Goal: Find contact information: Find contact information

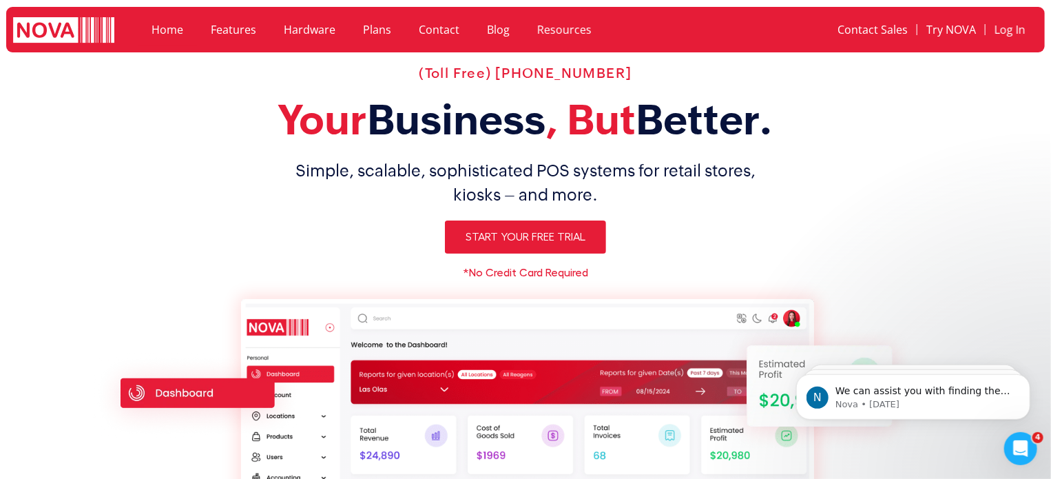
click at [969, 140] on section "(Toll Free) [PHONE_NUMBER] Your Business , But Better. Simple, scalable, sophis…" at bounding box center [525, 383] width 1051 height 651
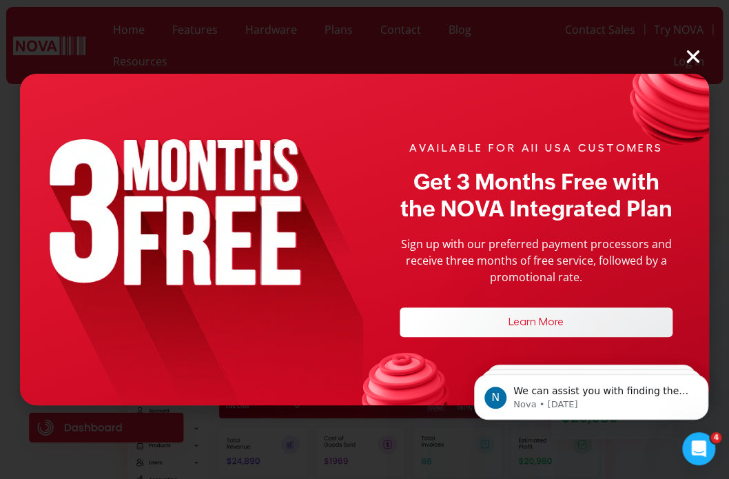
click at [693, 51] on icon "Close" at bounding box center [693, 57] width 18 height 18
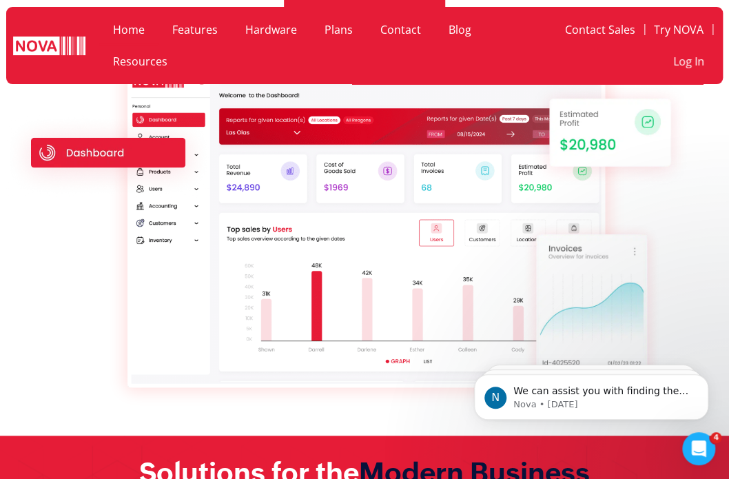
scroll to position [69, 0]
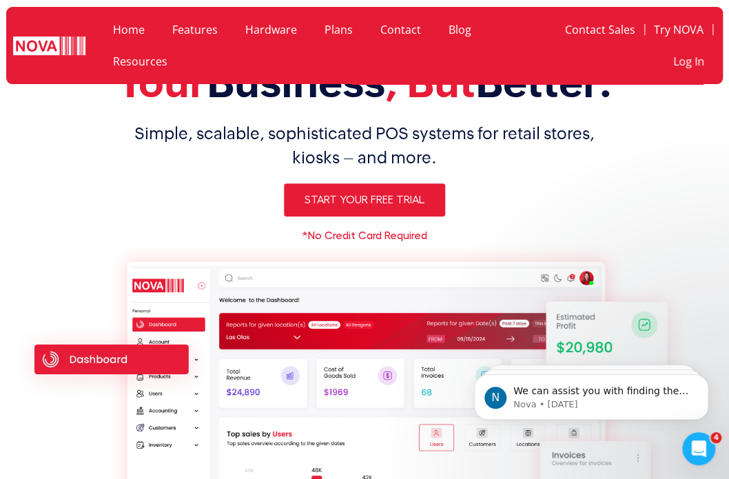
click at [416, 24] on link "Contact" at bounding box center [400, 30] width 68 height 32
